Goal: Complete application form: Complete application form

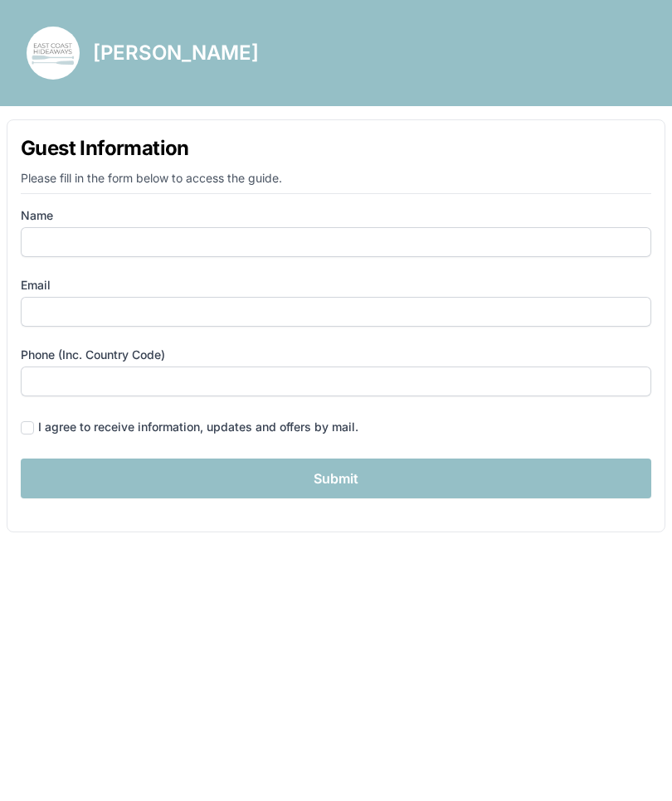
scroll to position [1, 0]
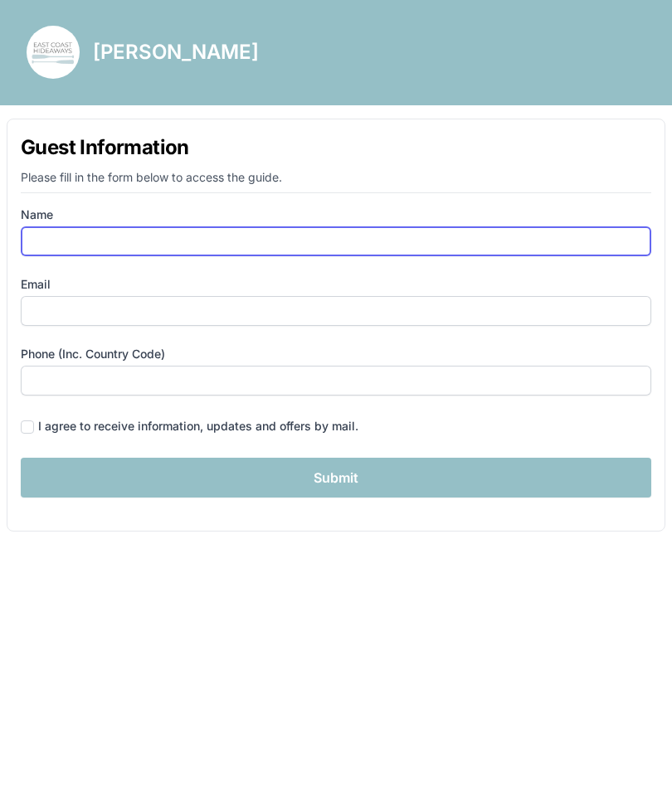
click at [269, 242] on input "Name" at bounding box center [336, 242] width 631 height 30
type input "[PERSON_NAME]"
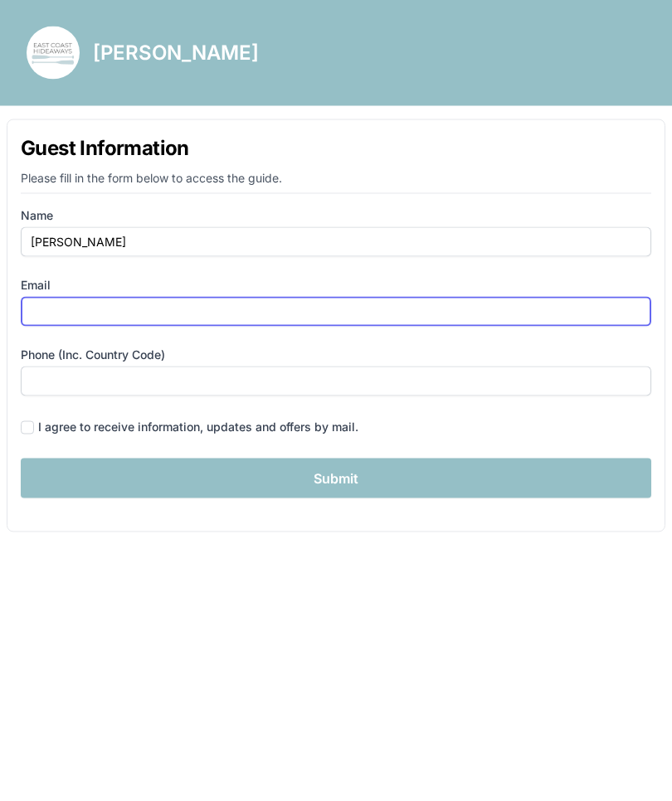
type input "[EMAIL_ADDRESS][DOMAIN_NAME]"
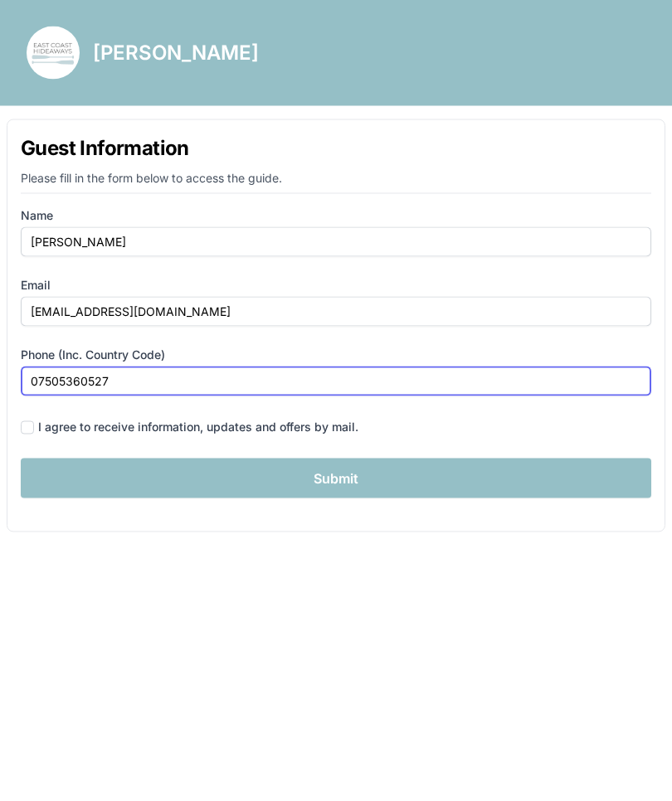
type input "07505360527"
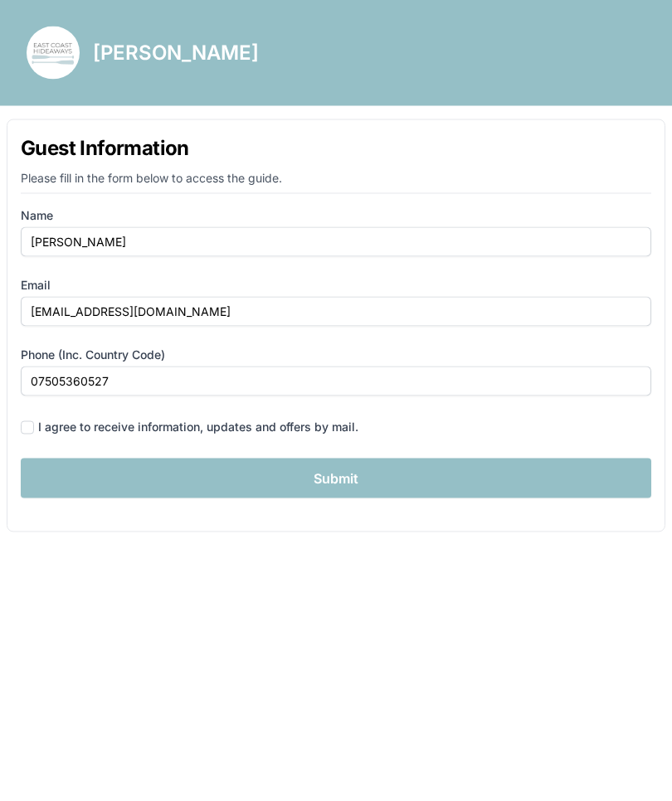
click at [43, 426] on div "I agree to receive information, updates and offers by mail." at bounding box center [198, 427] width 320 height 17
click at [32, 421] on input "checkbox" at bounding box center [27, 427] width 13 height 13
checkbox input "true"
click at [95, 469] on input "Submit" at bounding box center [336, 479] width 631 height 40
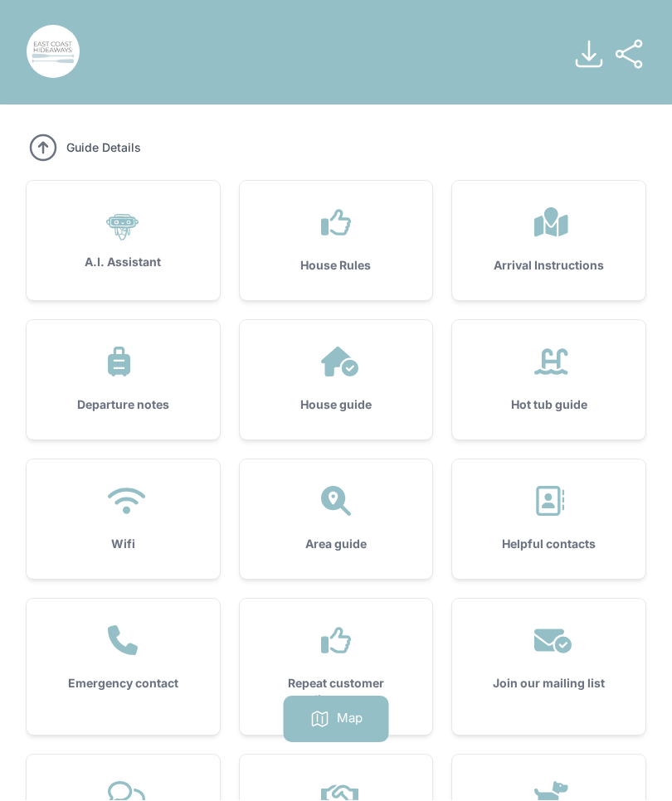
scroll to position [1, 0]
click at [579, 265] on h3 "Arrival Instructions" at bounding box center [549, 266] width 140 height 17
